Goal: Transaction & Acquisition: Register for event/course

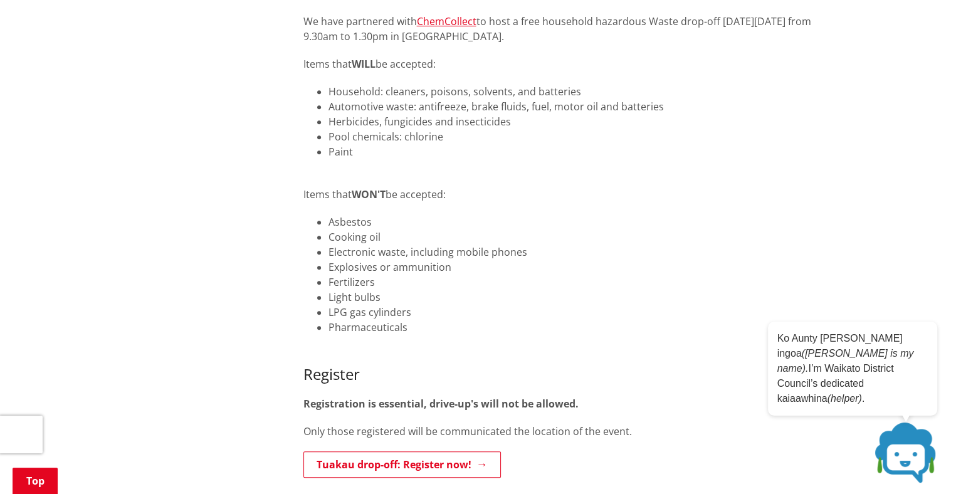
scroll to position [752, 0]
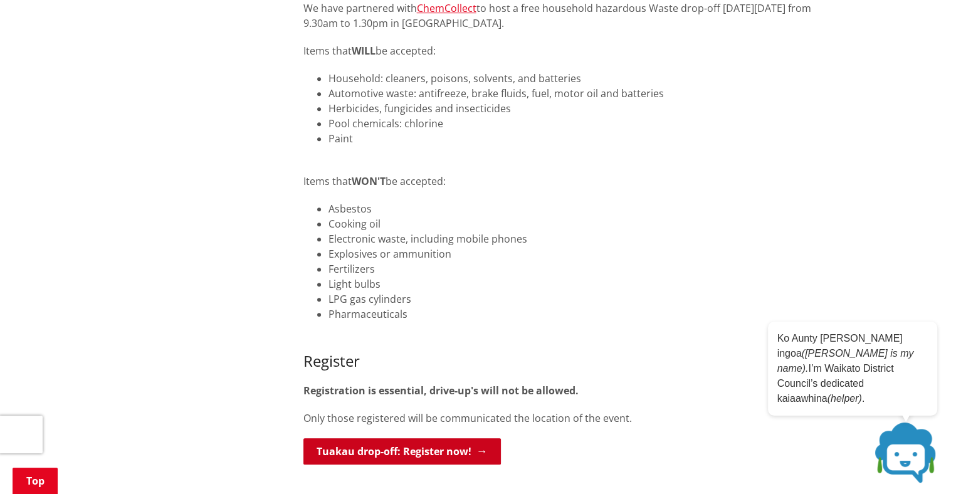
click at [429, 438] on link "Tuakau drop-off: Register now!" at bounding box center [401, 451] width 197 height 26
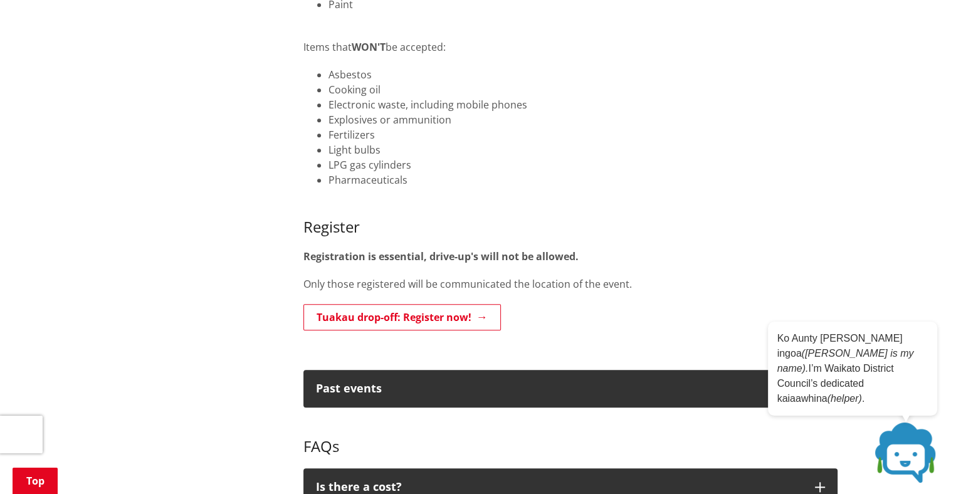
scroll to position [878, 0]
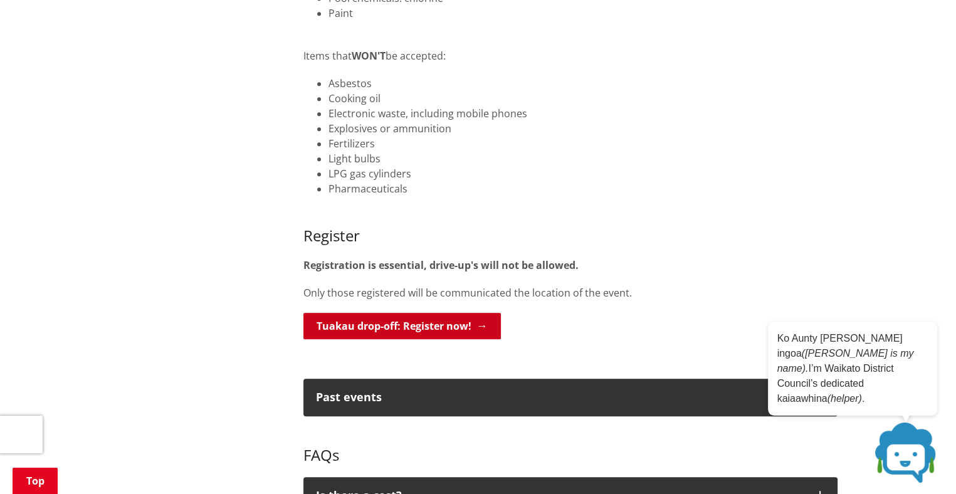
click at [416, 313] on link "Tuakau drop-off: Register now!" at bounding box center [401, 326] width 197 height 26
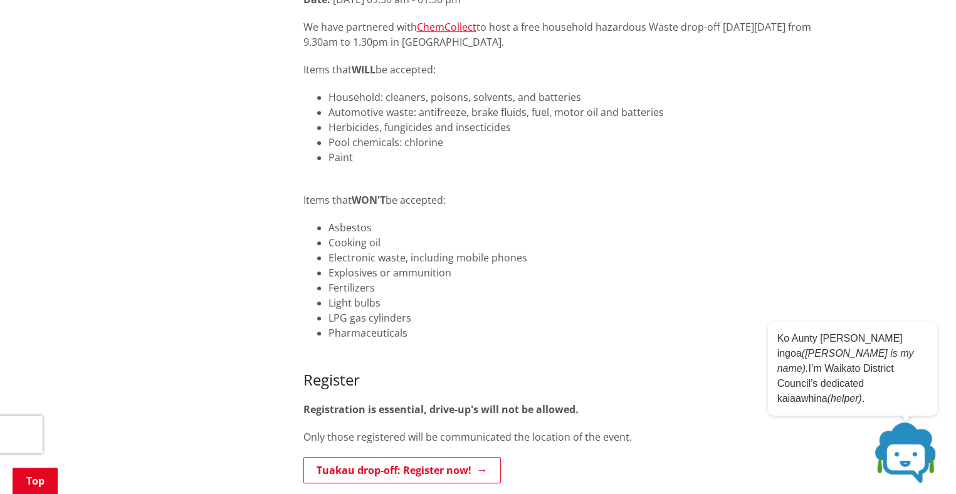
scroll to position [611, 0]
